Goal: Task Accomplishment & Management: Manage account settings

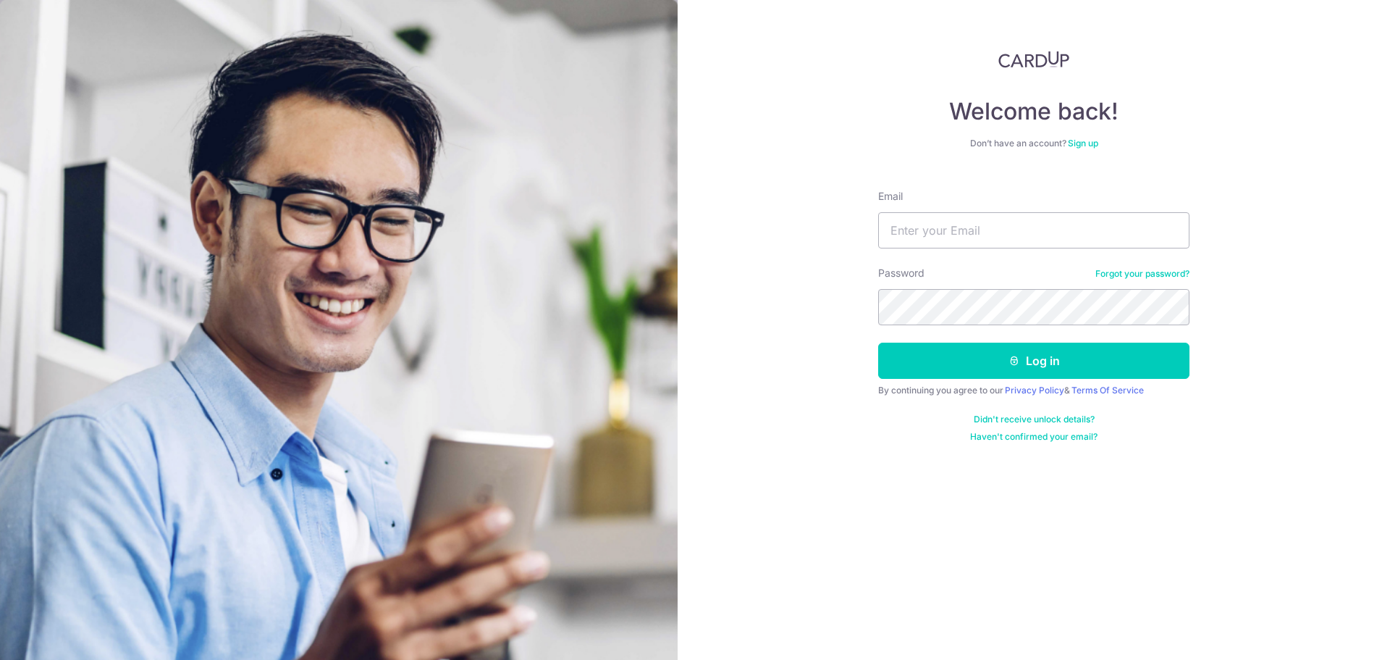
type input "[EMAIL_ADDRESS][DOMAIN_NAME]"
click at [705, 299] on div "Welcome back! Don’t have an account? Sign up Email manish@cue1.com.sg Password …" at bounding box center [1034, 330] width 712 height 660
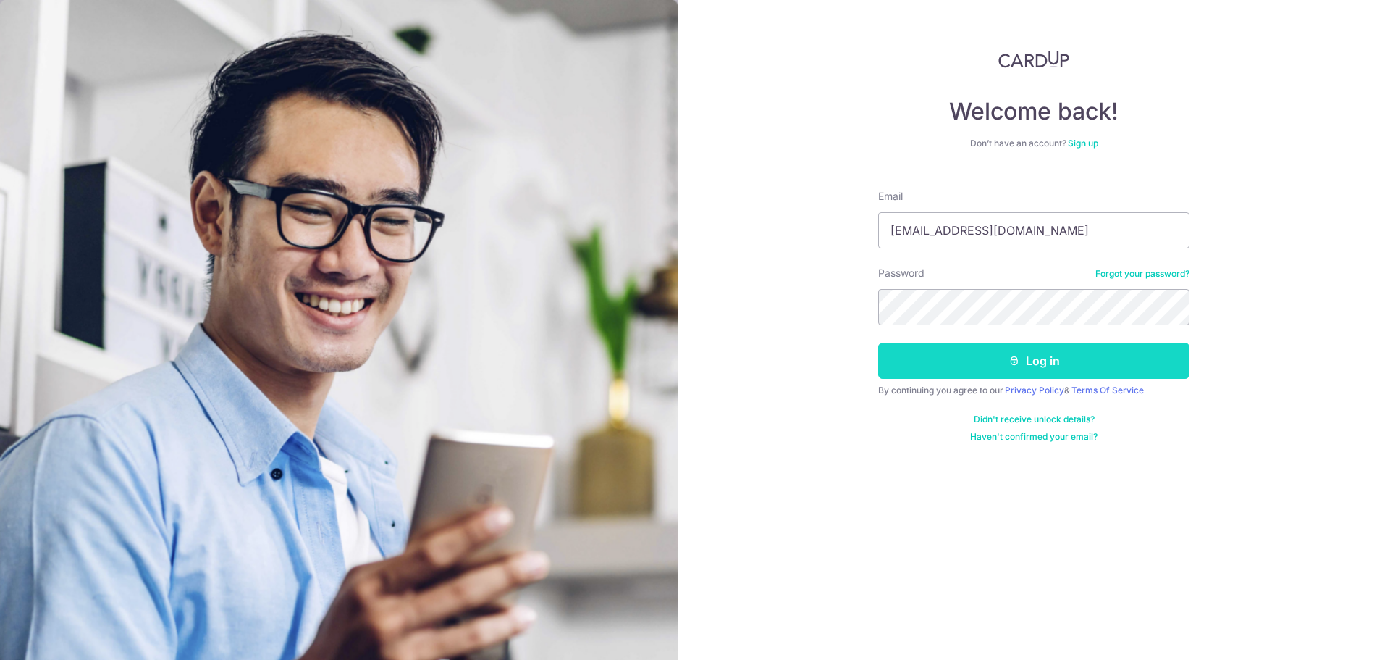
click at [995, 372] on button "Log in" at bounding box center [1033, 360] width 311 height 36
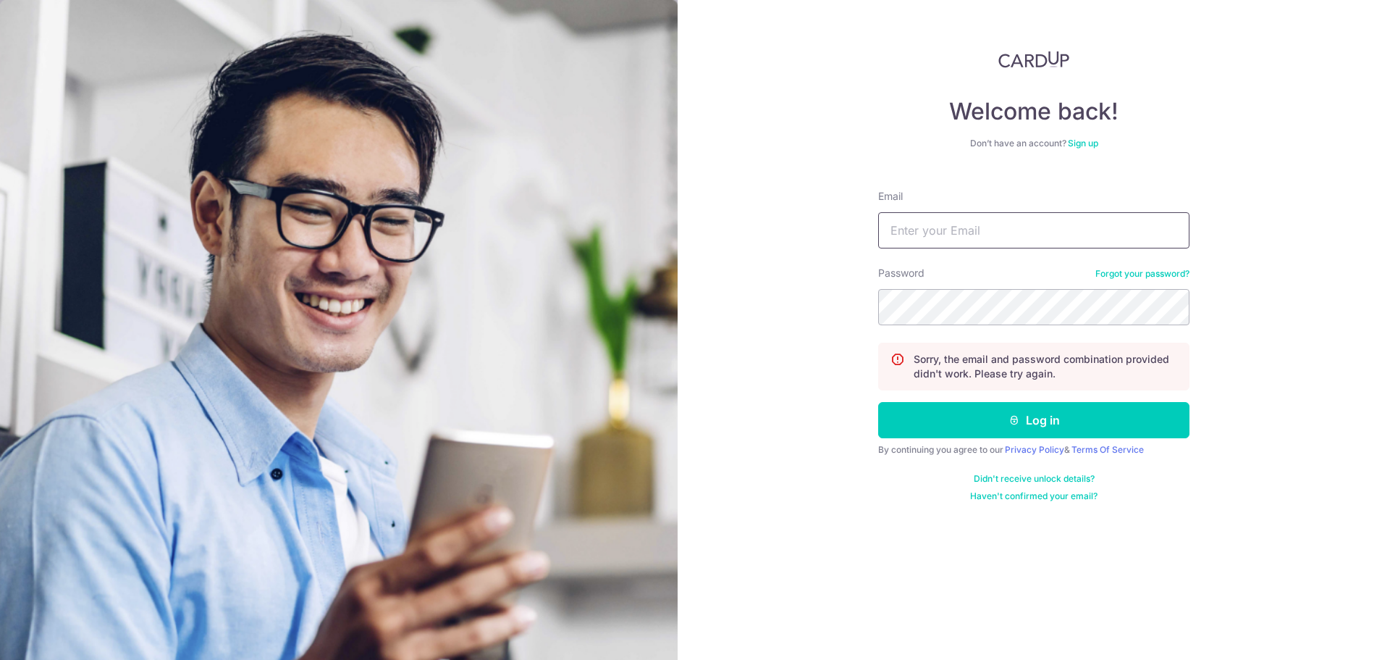
click at [996, 237] on input "Email" at bounding box center [1033, 230] width 311 height 36
type input "[EMAIL_ADDRESS][DOMAIN_NAME]"
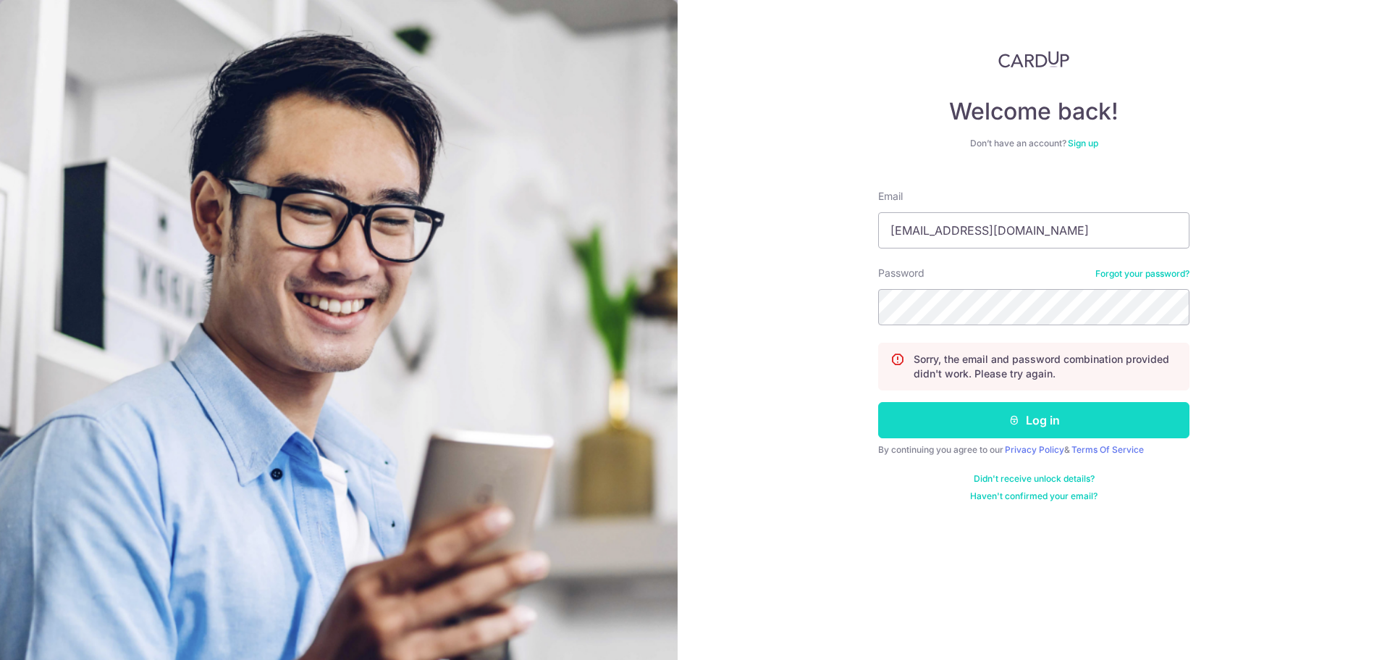
click at [1027, 411] on button "Log in" at bounding box center [1033, 420] width 311 height 36
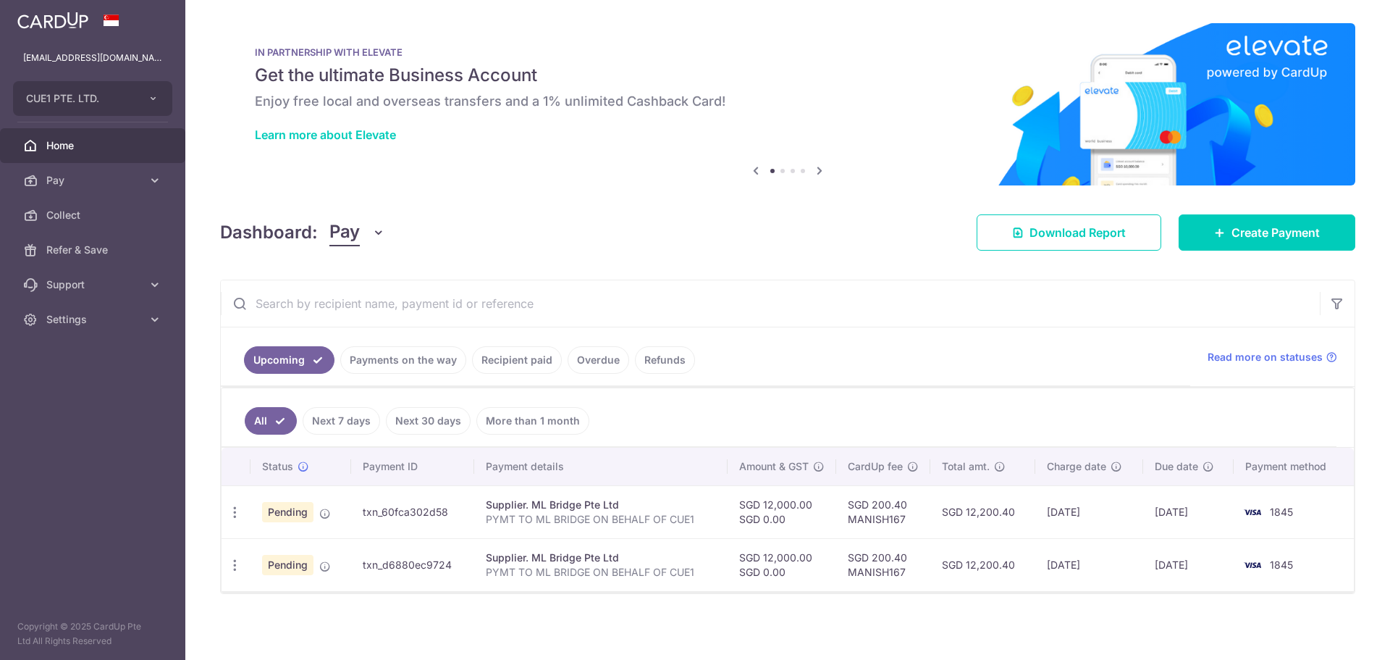
scroll to position [2, 0]
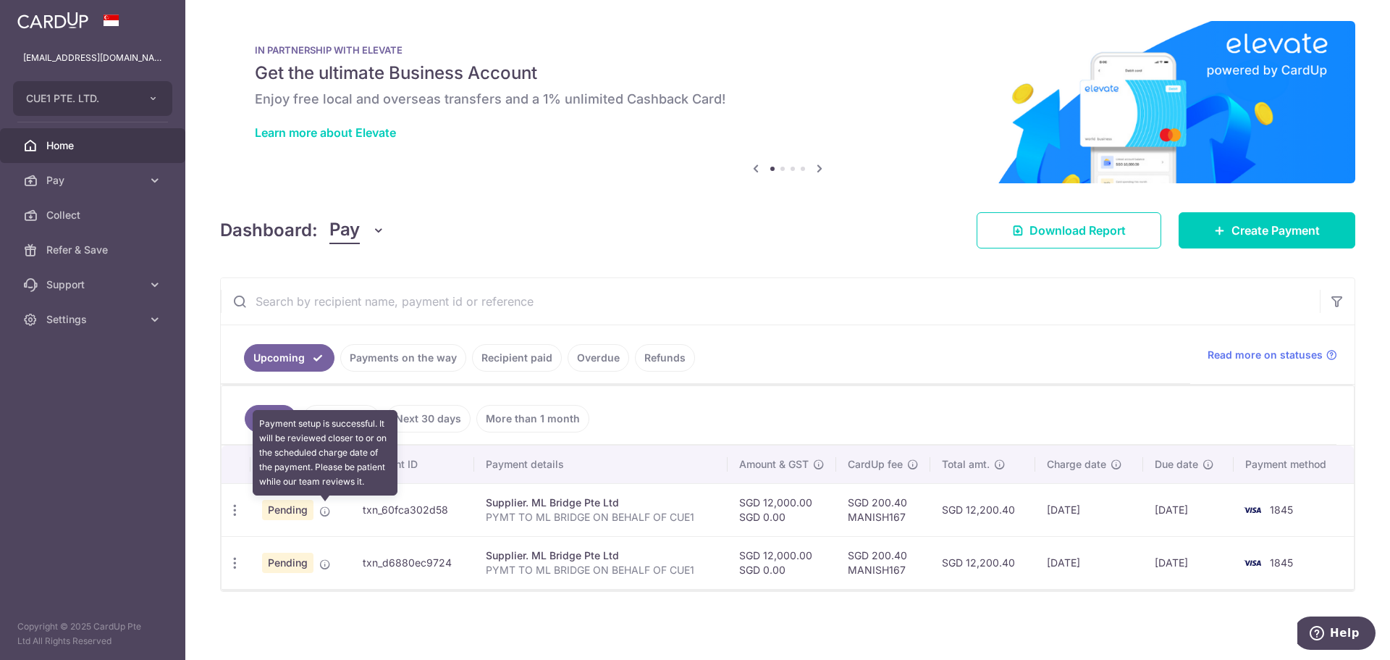
drag, startPoint x: 327, startPoint y: 510, endPoint x: 799, endPoint y: 385, distance: 488.3
click at [799, 385] on hr at bounding box center [788, 385] width 1132 height 1
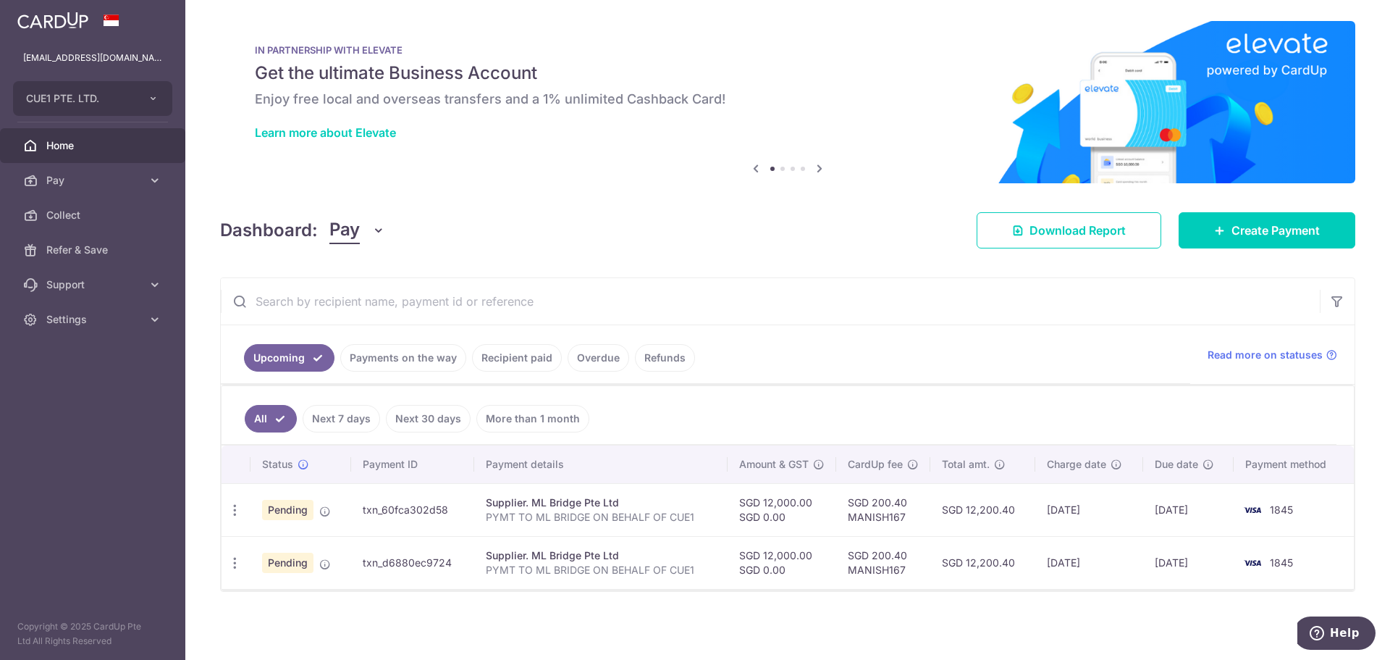
click at [386, 363] on link "Payments on the way" at bounding box center [403, 358] width 126 height 28
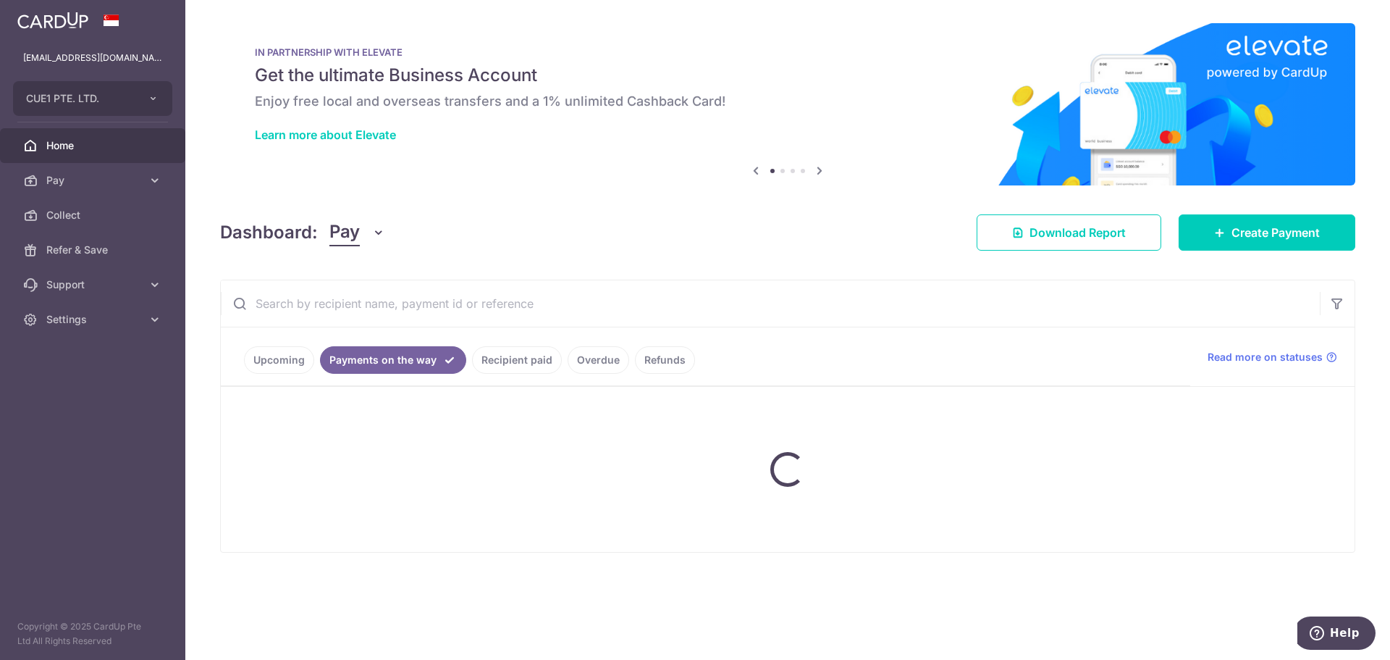
scroll to position [0, 0]
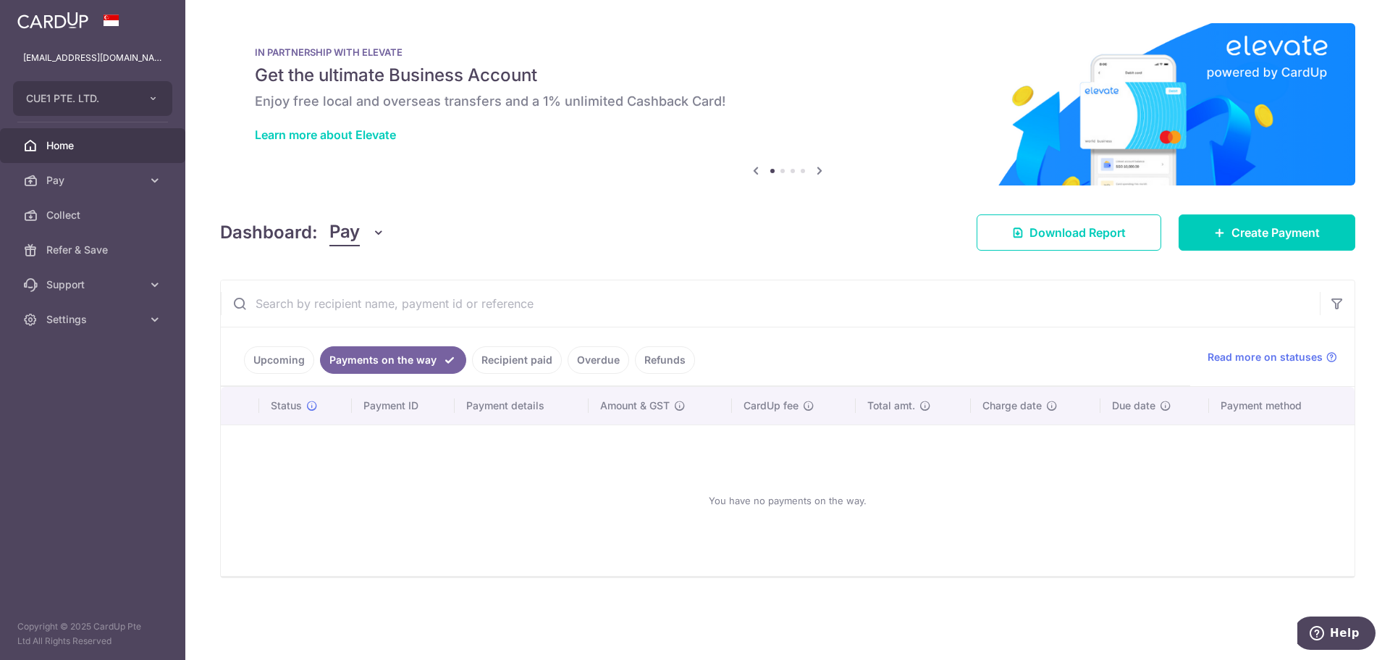
click at [497, 363] on link "Recipient paid" at bounding box center [517, 360] width 90 height 28
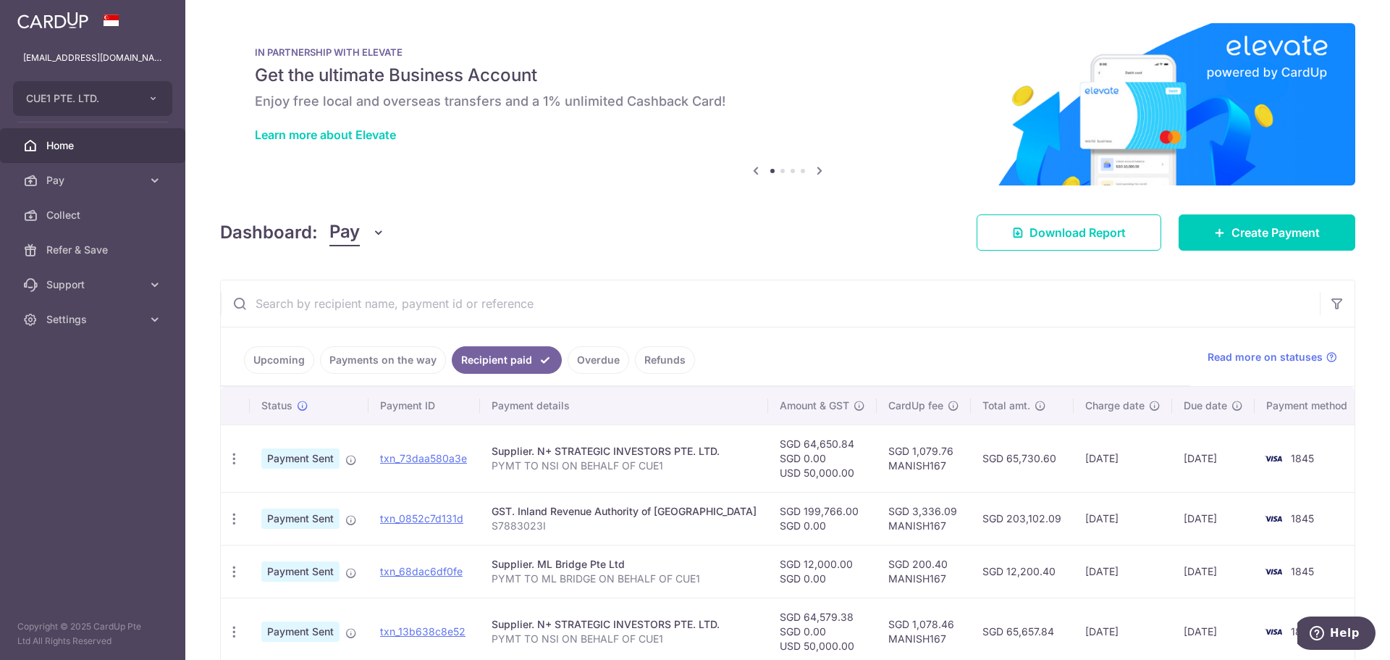
click at [284, 350] on link "Upcoming" at bounding box center [279, 360] width 70 height 28
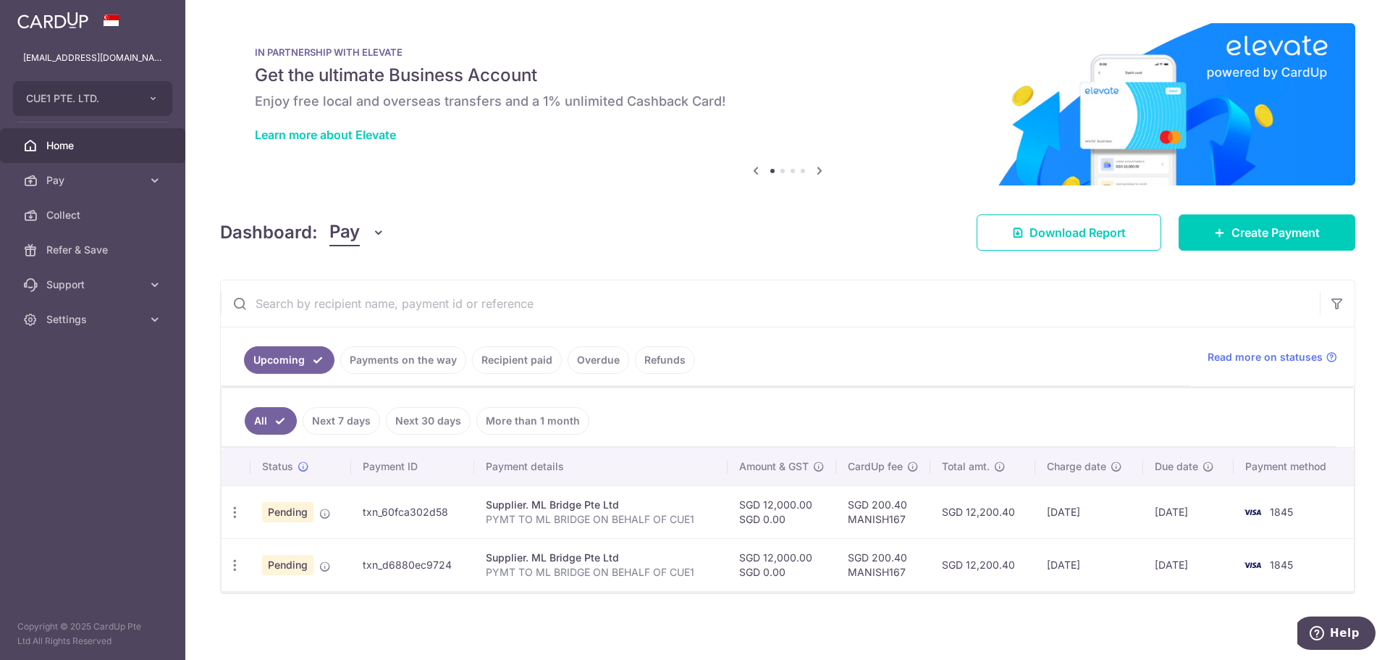
click at [500, 362] on link "Recipient paid" at bounding box center [517, 360] width 90 height 28
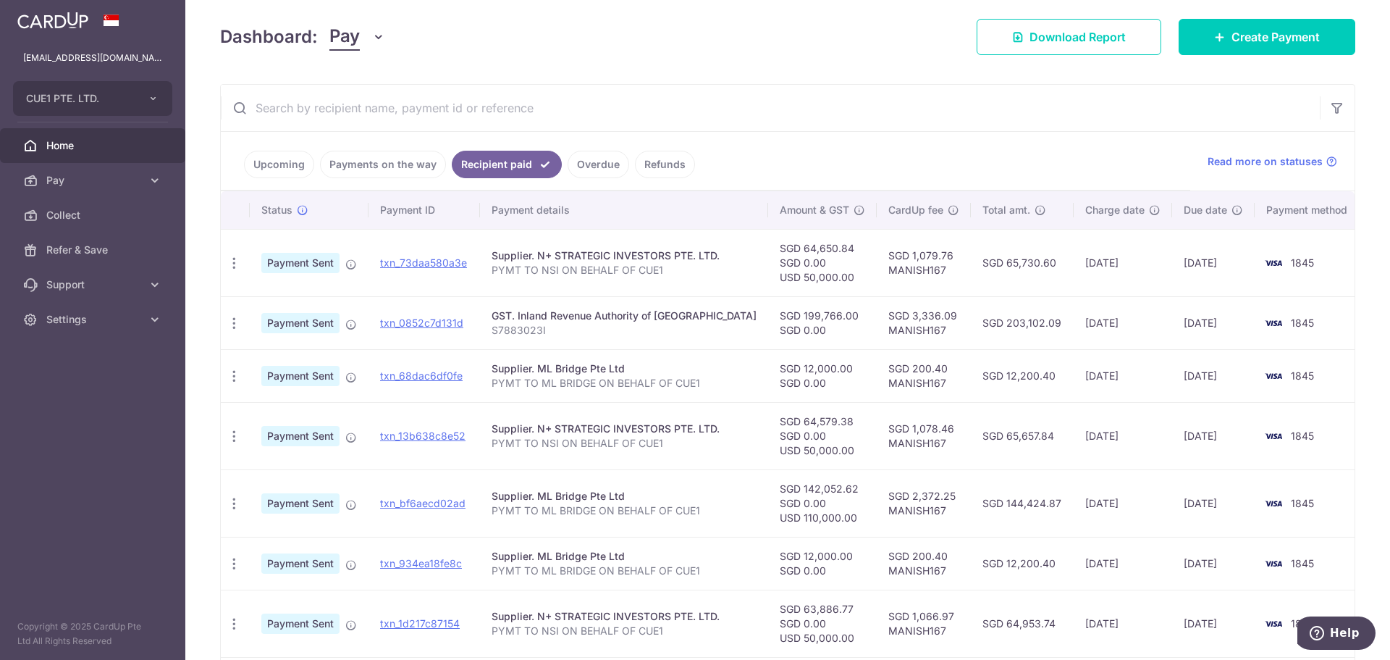
scroll to position [217, 0]
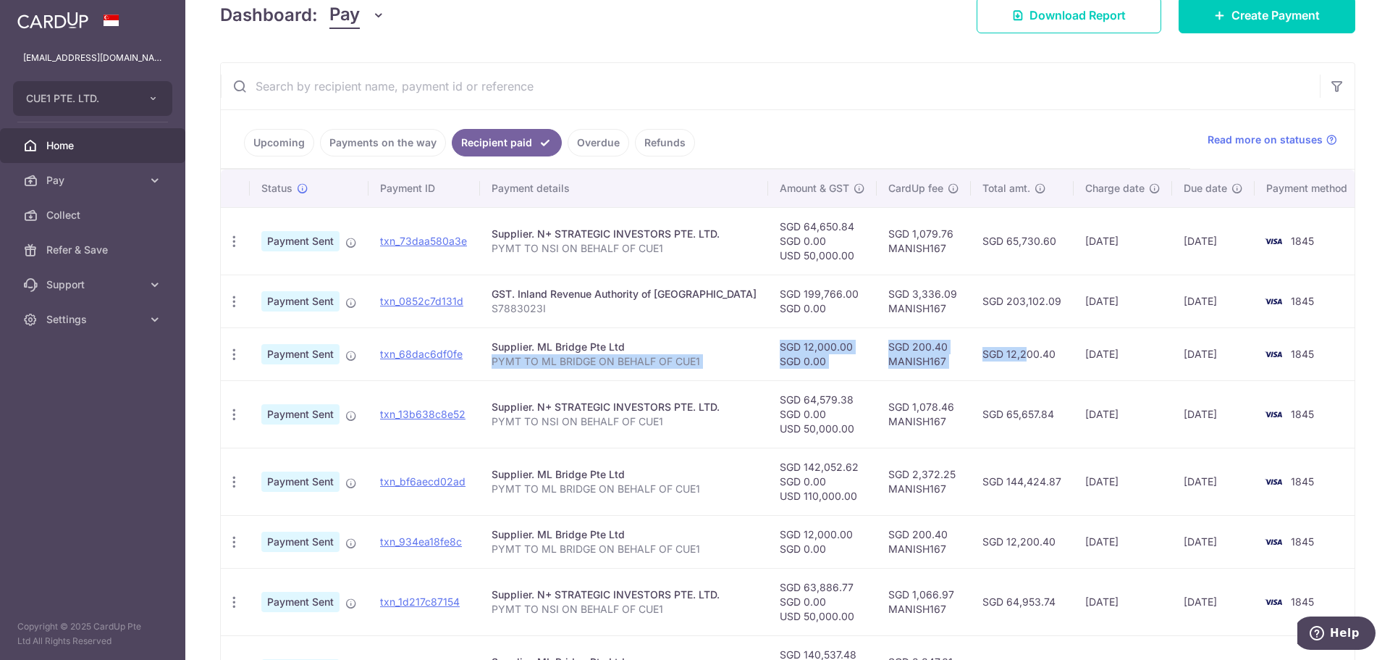
drag, startPoint x: 500, startPoint y: 362, endPoint x: 979, endPoint y: 358, distance: 479.4
click at [979, 358] on tr "PDF Receipt Payment Sent txn_68dac6df0fe Supplier. ML Bridge Pte Ltd PYMT TO ML…" at bounding box center [793, 353] width 1144 height 53
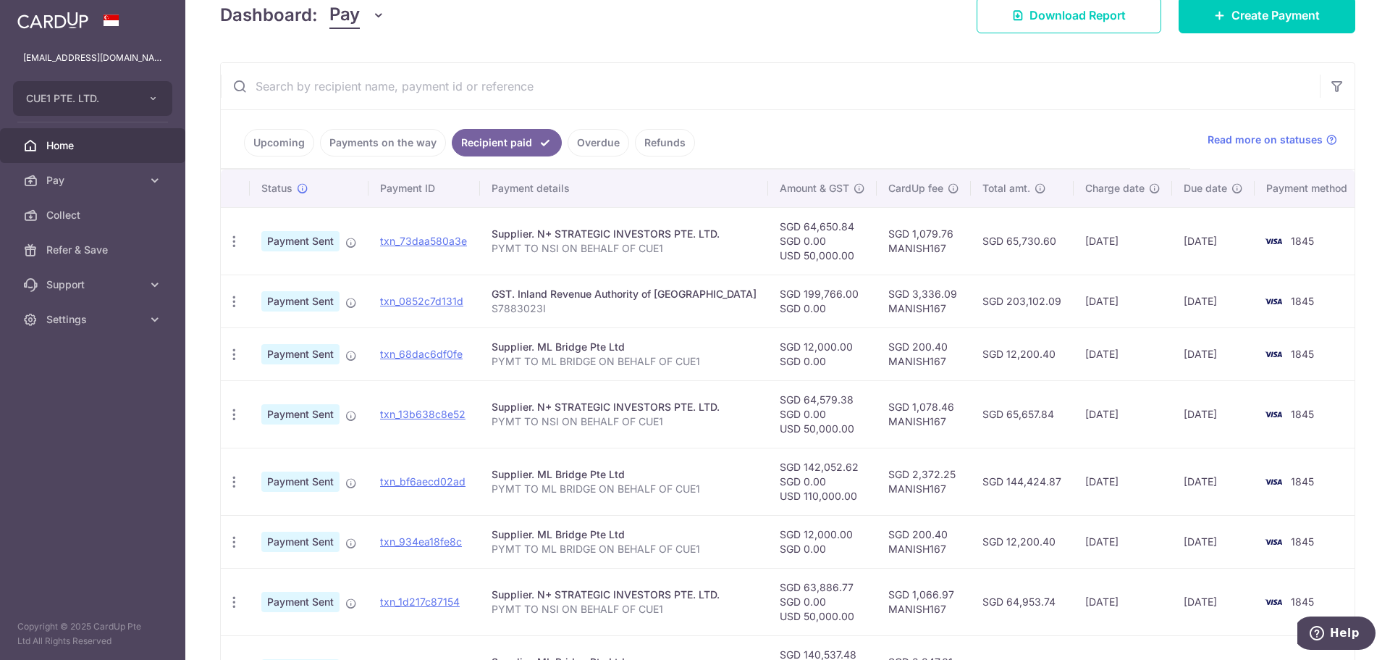
click at [721, 334] on td "Supplier. ML Bridge Pte Ltd PYMT TO ML BRIDGE ON BEHALF OF CUE1" at bounding box center [624, 353] width 288 height 53
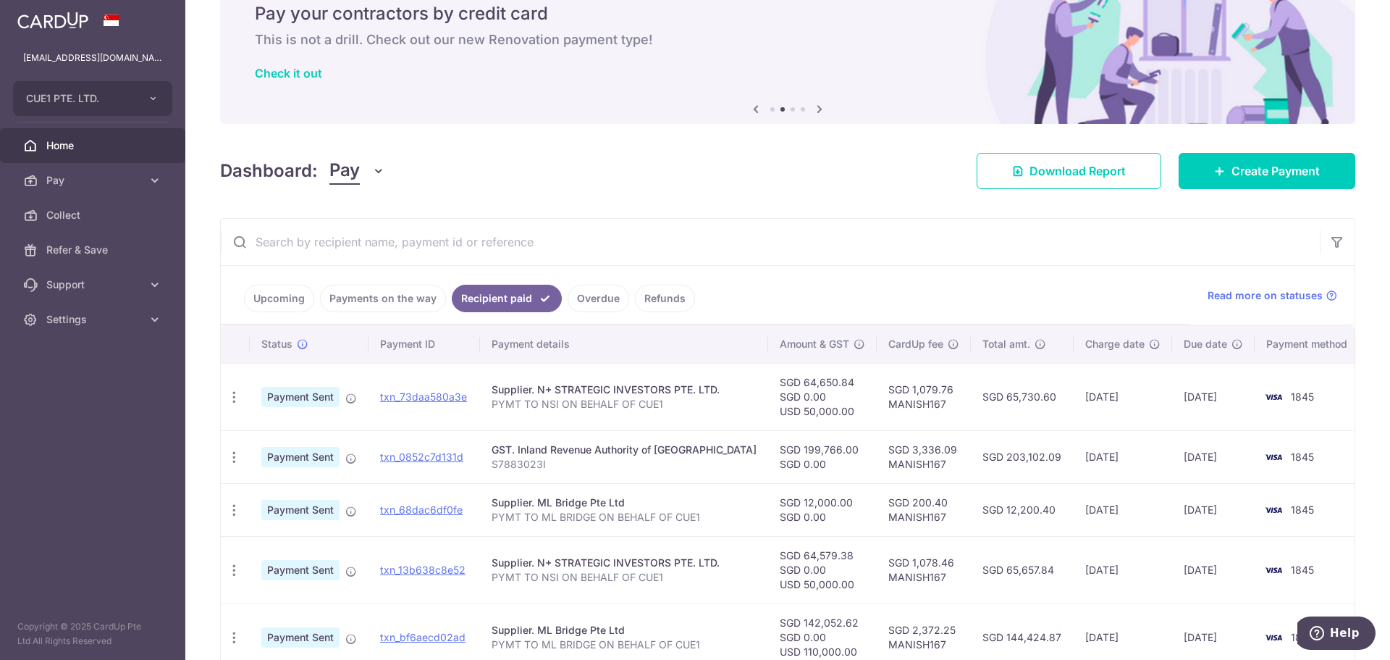
scroll to position [0, 0]
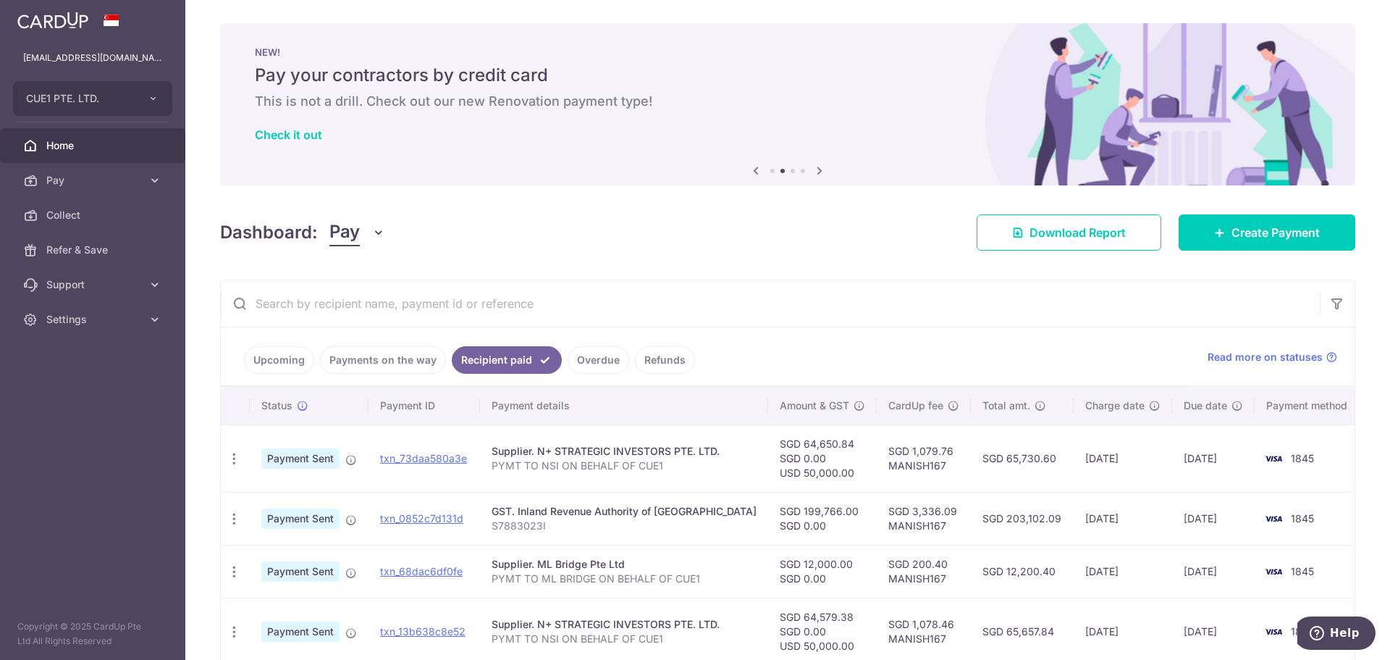
click at [293, 358] on link "Upcoming" at bounding box center [279, 360] width 70 height 28
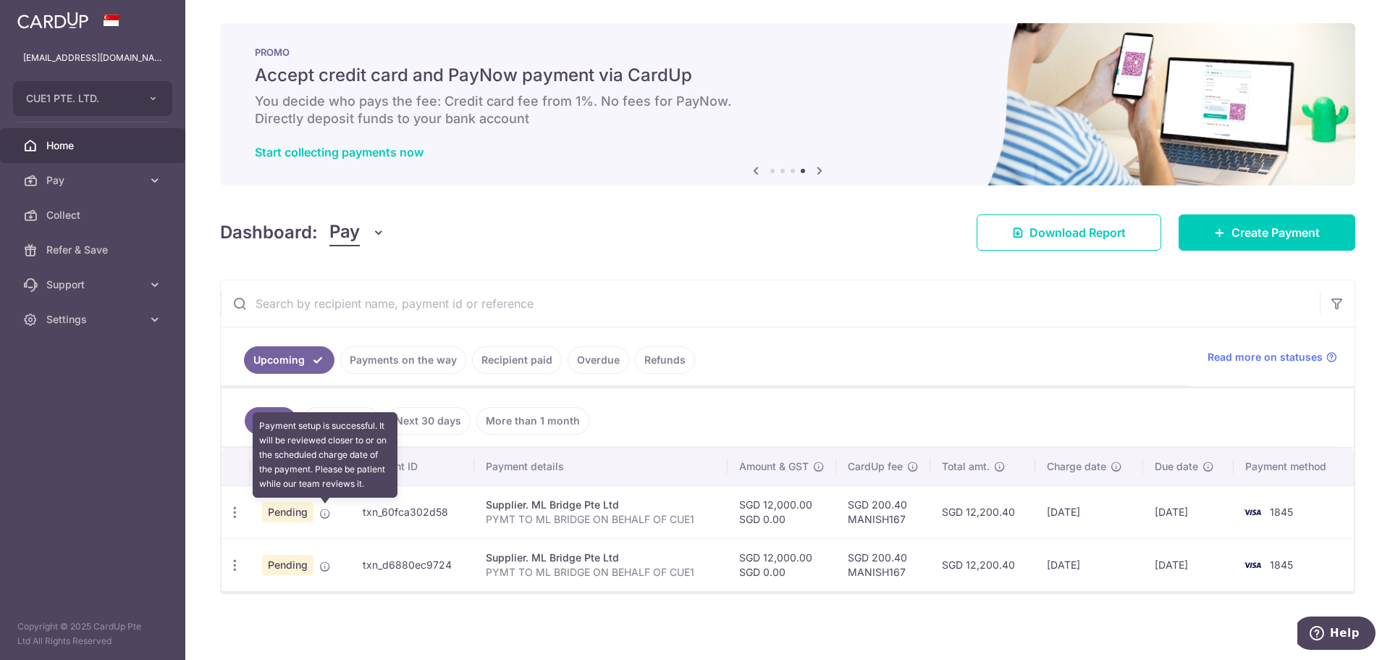
click at [324, 516] on icon at bounding box center [325, 514] width 12 height 12
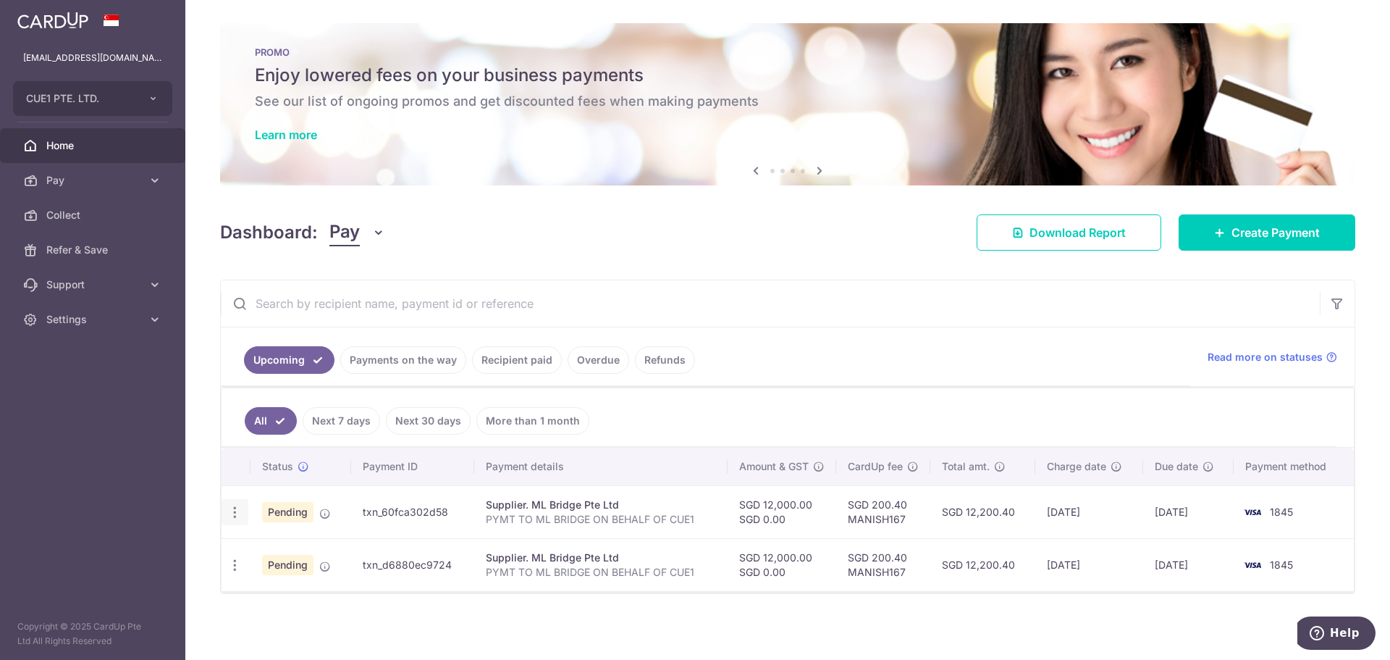
click at [232, 513] on icon "button" at bounding box center [234, 512] width 15 height 15
click at [303, 592] on span "Cancel payment" at bounding box center [312, 587] width 97 height 17
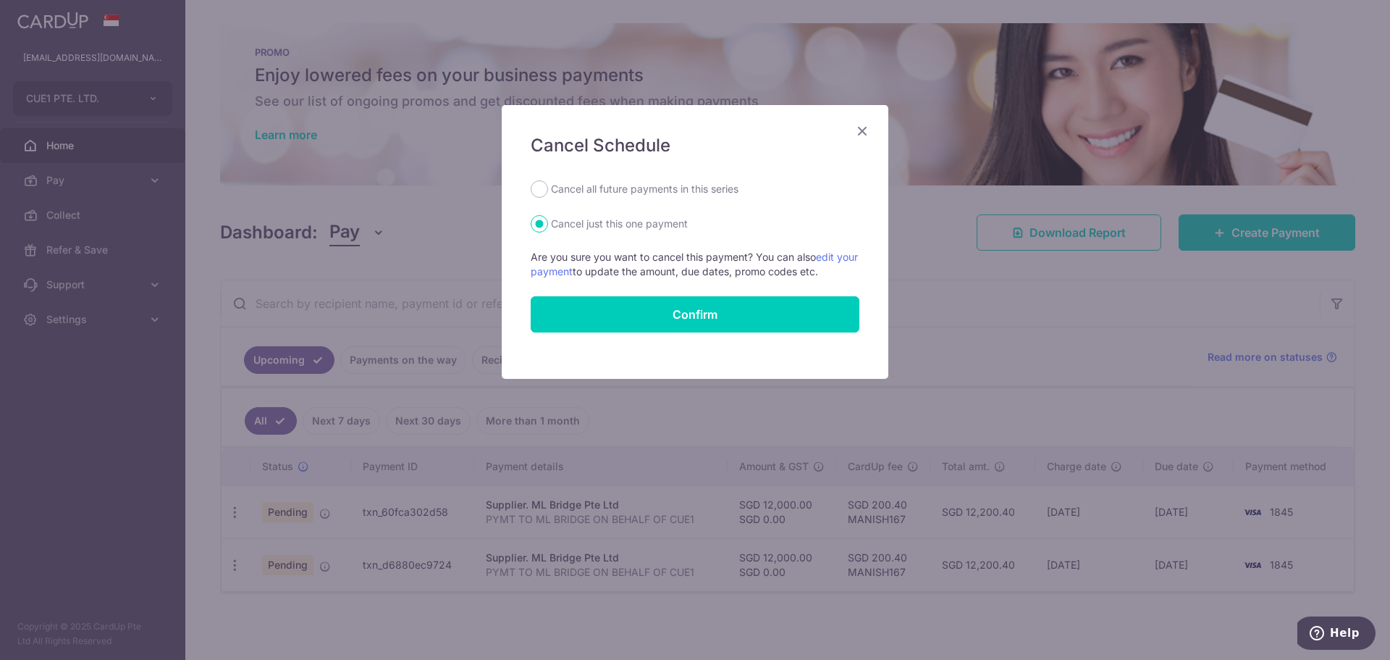
click at [676, 188] on label "Cancel all future payments in this series" at bounding box center [645, 188] width 188 height 17
click at [548, 188] on input "Cancel all future payments in this series" at bounding box center [539, 188] width 17 height 17
radio input "true"
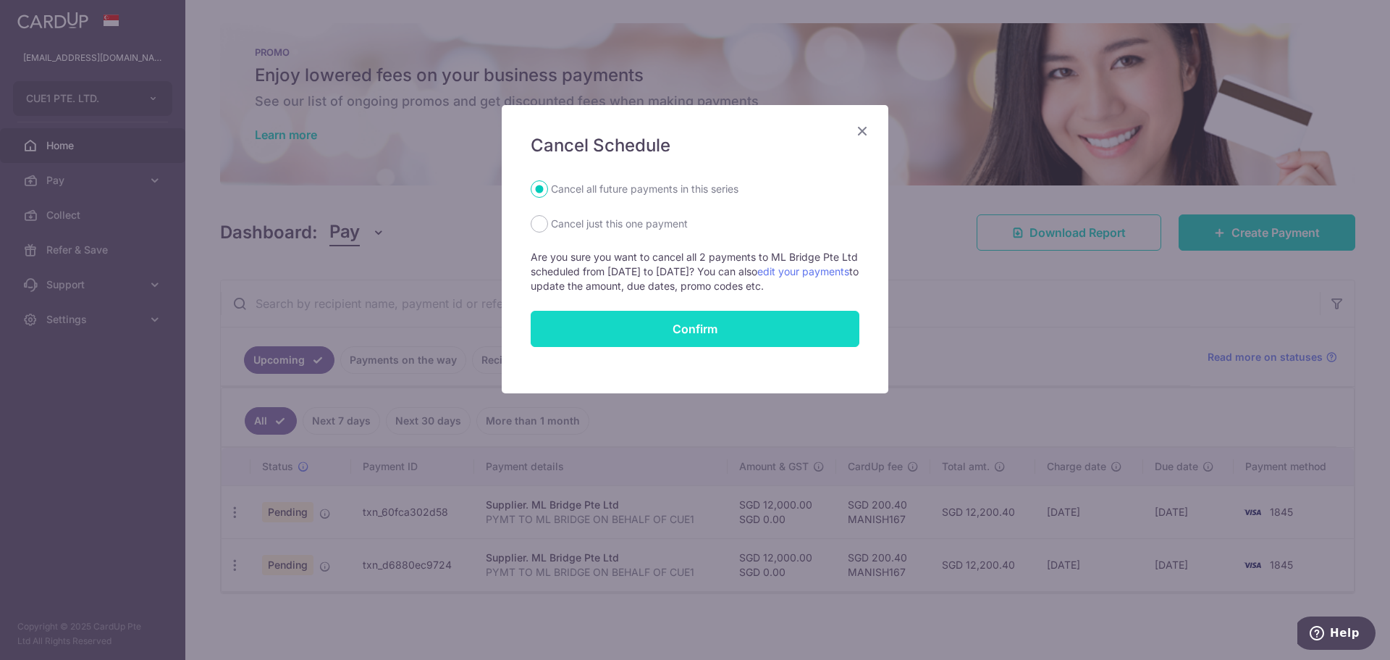
click at [681, 332] on button "Confirm" at bounding box center [695, 329] width 329 height 36
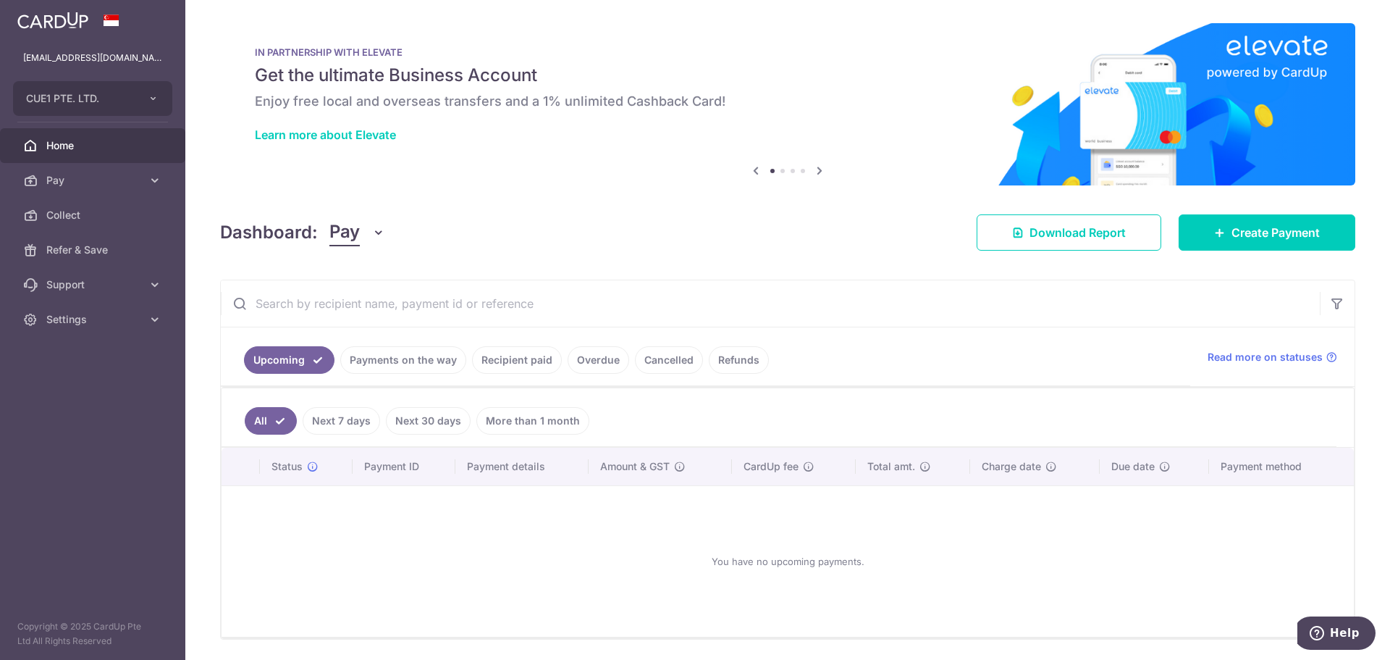
click at [912, 516] on div "You have no upcoming payments." at bounding box center [788, 560] width 1098 height 127
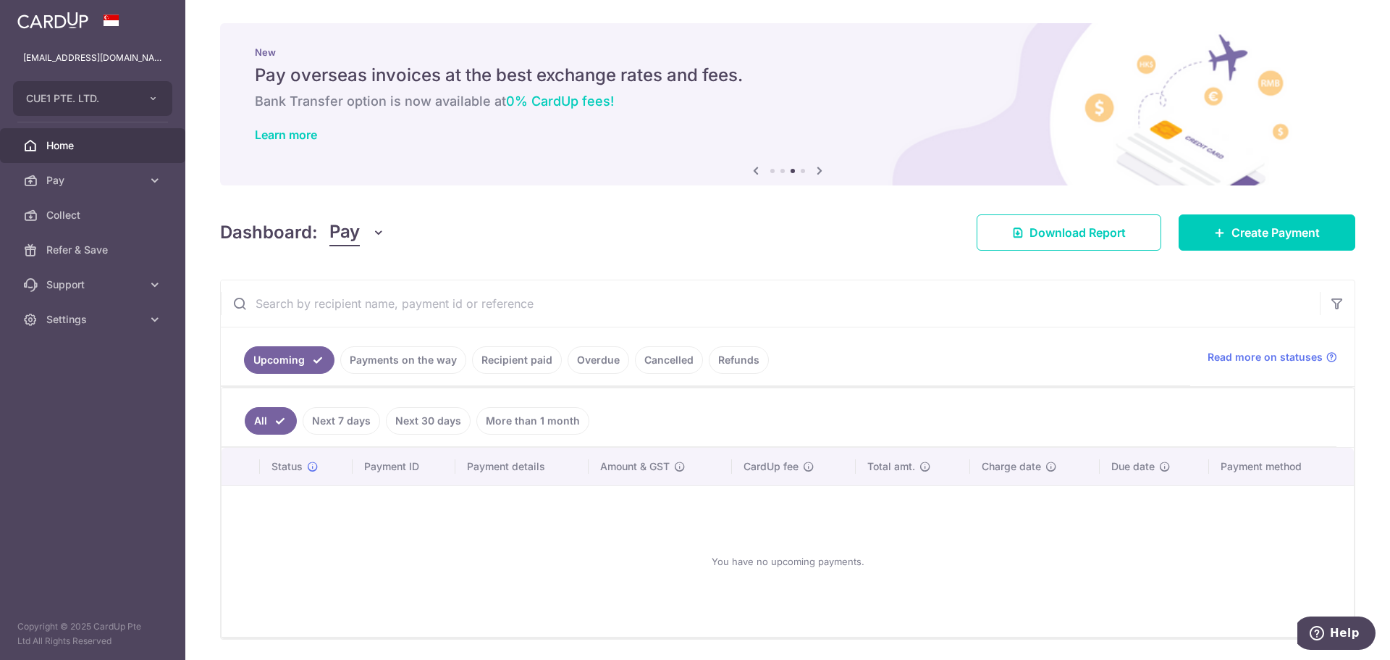
click at [1352, 300] on div "× Pause Schedule Pause all future payments in this series Pause just this one p…" at bounding box center [787, 330] width 1205 height 660
